Goal: Information Seeking & Learning: Learn about a topic

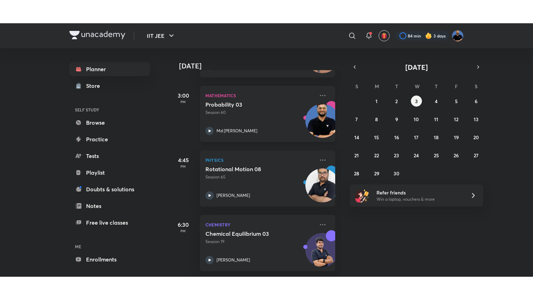
scroll to position [418, 0]
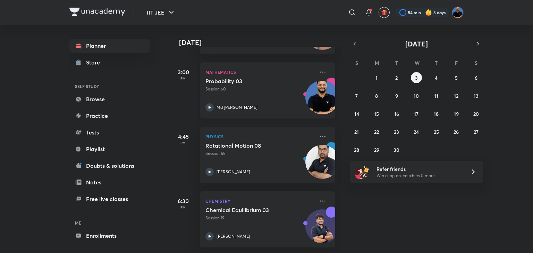
click at [239, 89] on div "Probability 03 Session 60 Md [PERSON_NAME]" at bounding box center [259, 95] width 109 height 34
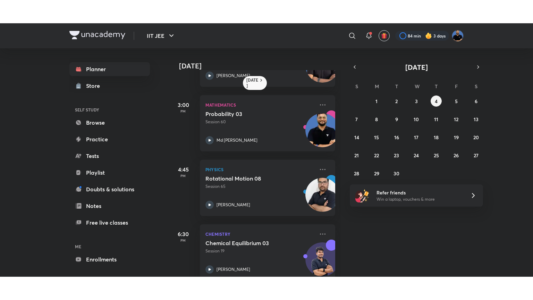
scroll to position [339, 0]
